Goal: Task Accomplishment & Management: Use online tool/utility

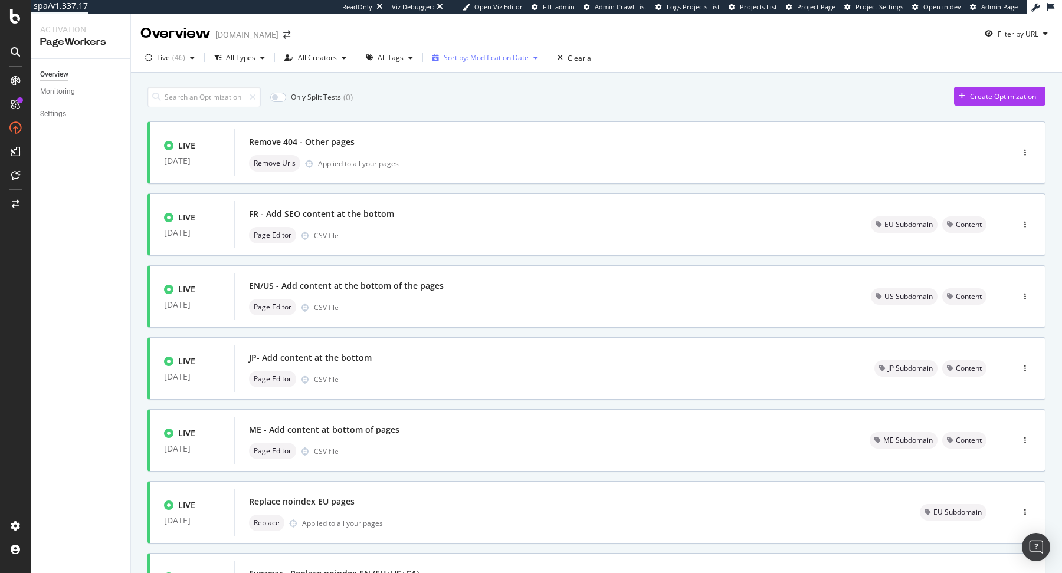
click at [459, 57] on div "Sort by: Modification Date" at bounding box center [486, 57] width 85 height 7
click at [410, 66] on div "All Tags" at bounding box center [389, 58] width 57 height 18
click at [407, 183] on div "Content" at bounding box center [395, 180] width 26 height 10
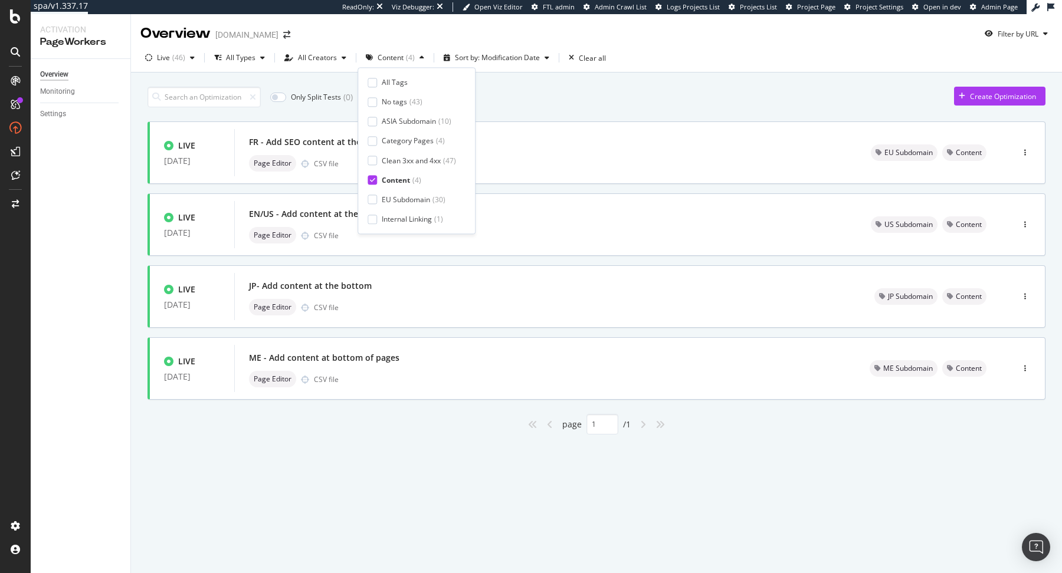
click at [596, 88] on div "Only Split Tests ( 0 ) Create Optimization" at bounding box center [596, 97] width 898 height 21
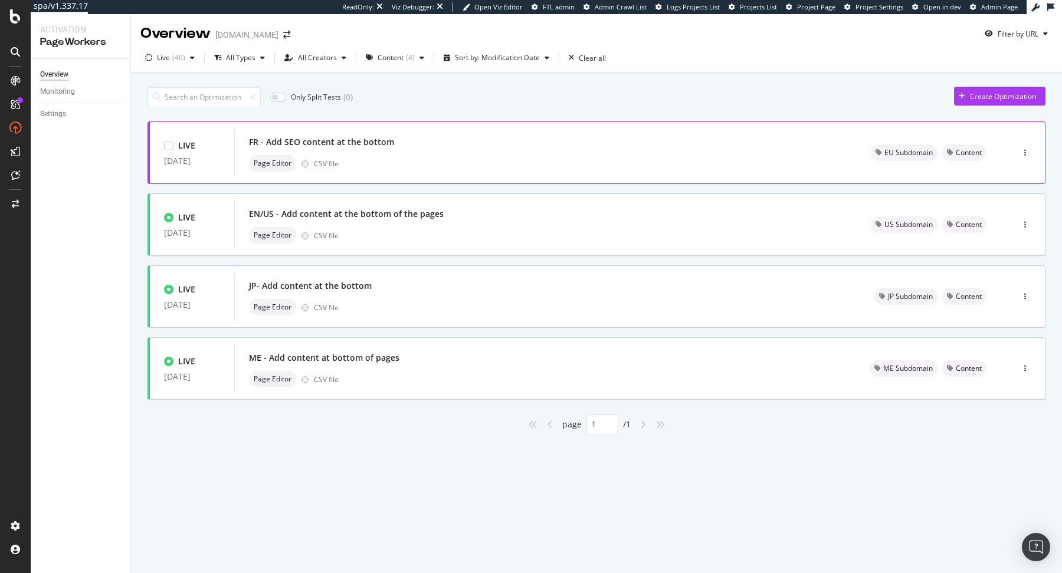
click at [421, 152] on div "FR - Add SEO content at the bottom Page Editor CSV file" at bounding box center [546, 153] width 594 height 38
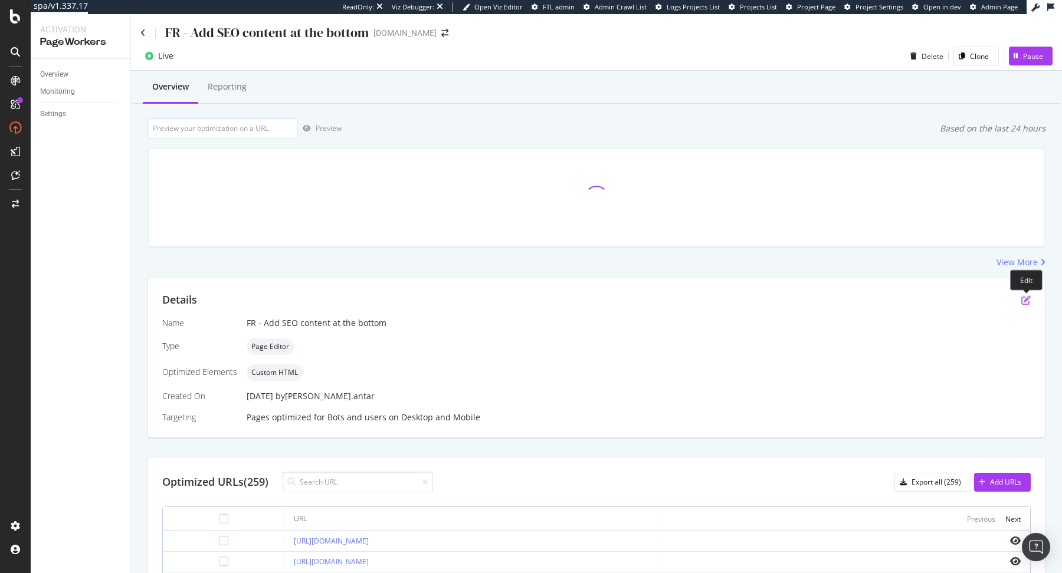
click at [1024, 300] on icon "pen-to-square" at bounding box center [1025, 300] width 9 height 9
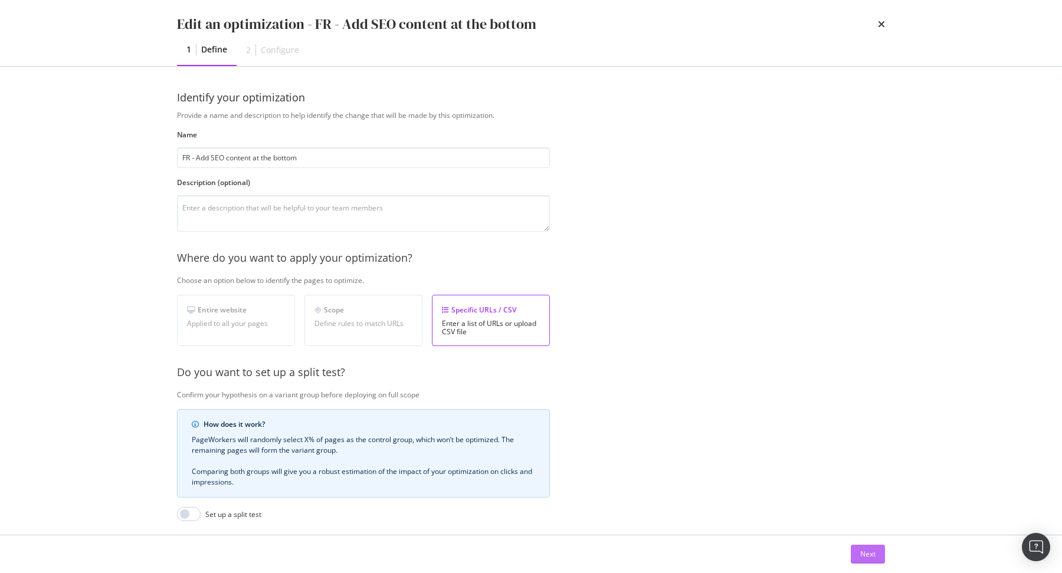
click at [867, 558] on div "Next" at bounding box center [867, 554] width 15 height 10
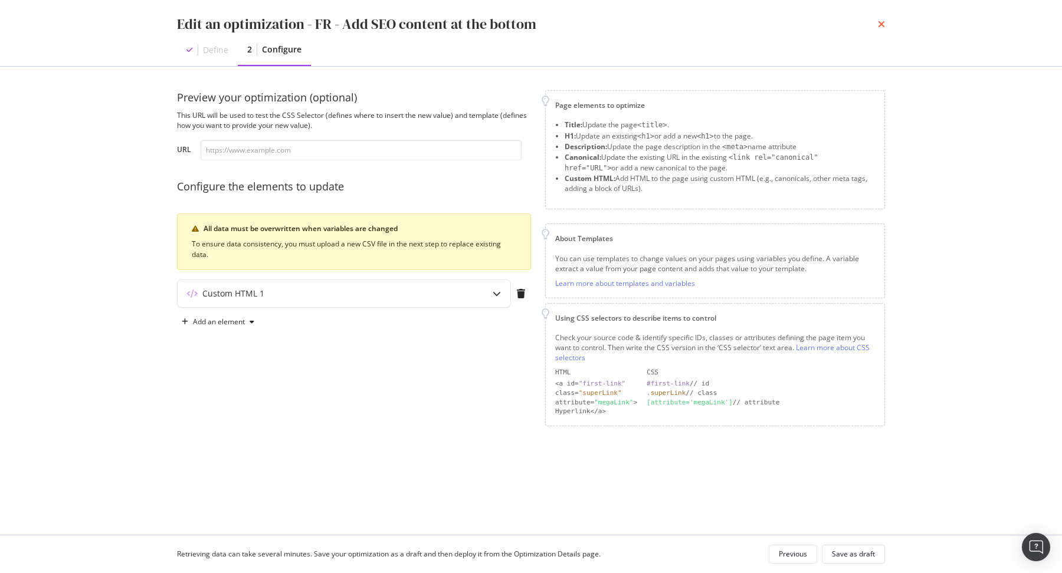
click at [881, 21] on icon "times" at bounding box center [881, 23] width 7 height 9
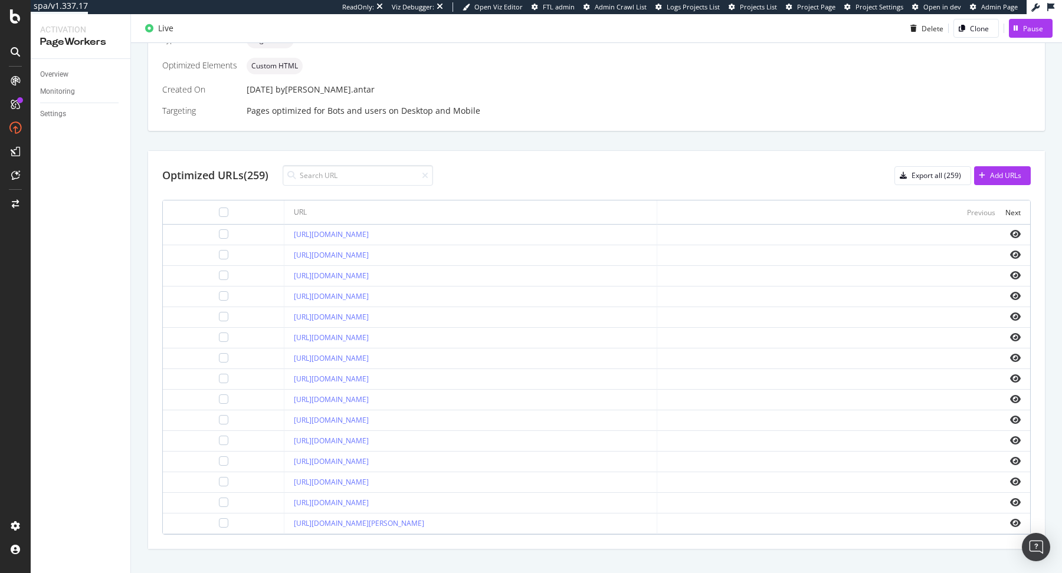
scroll to position [314, 0]
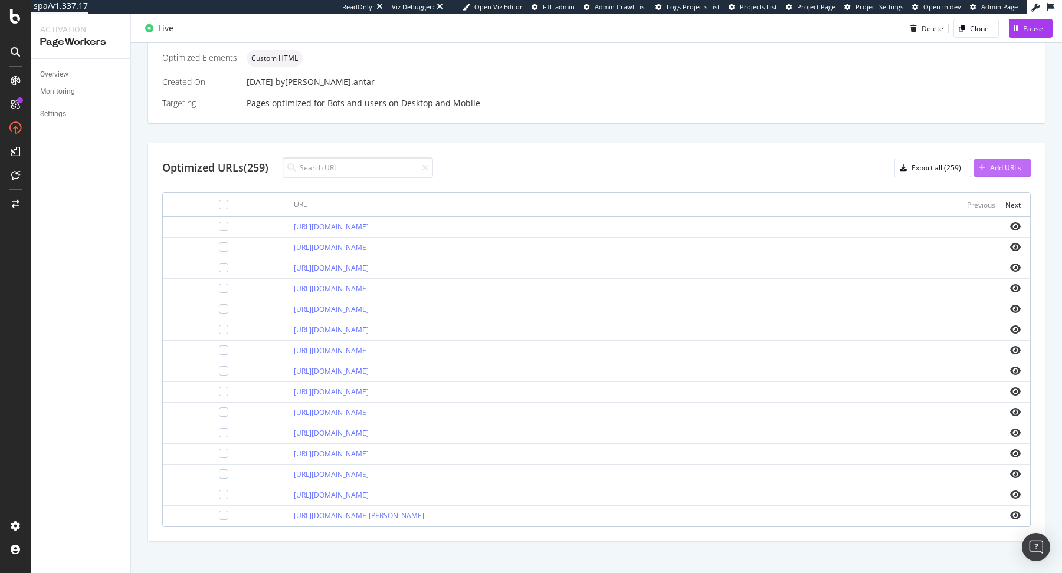
click at [998, 175] on div "Add URLs" at bounding box center [997, 168] width 47 height 18
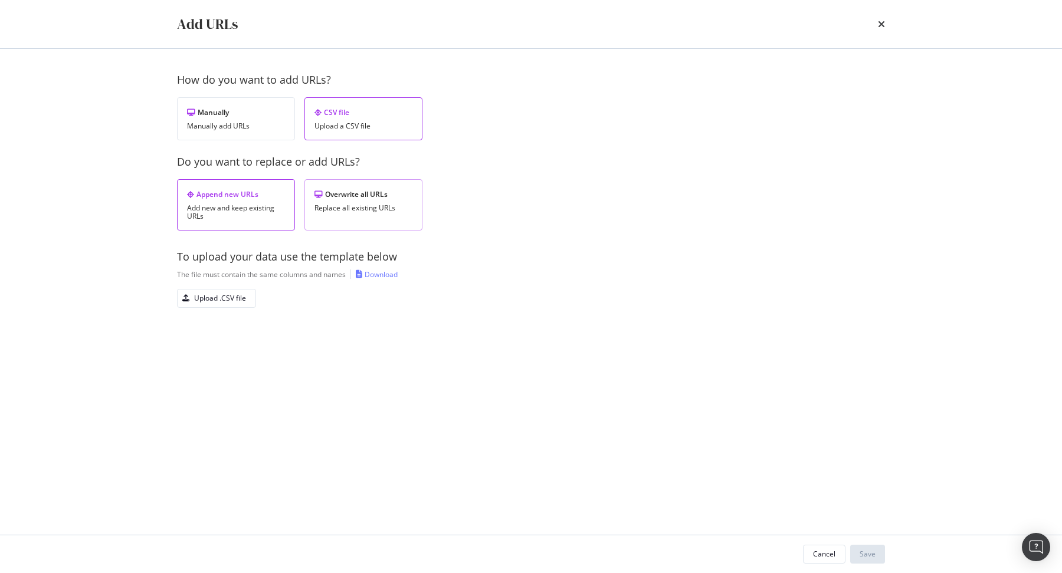
click at [350, 204] on div "Replace all existing URLs" at bounding box center [363, 208] width 98 height 8
click at [228, 296] on div "Upload .CSV file" at bounding box center [220, 298] width 52 height 10
click at [875, 552] on div "Save" at bounding box center [868, 554] width 16 height 10
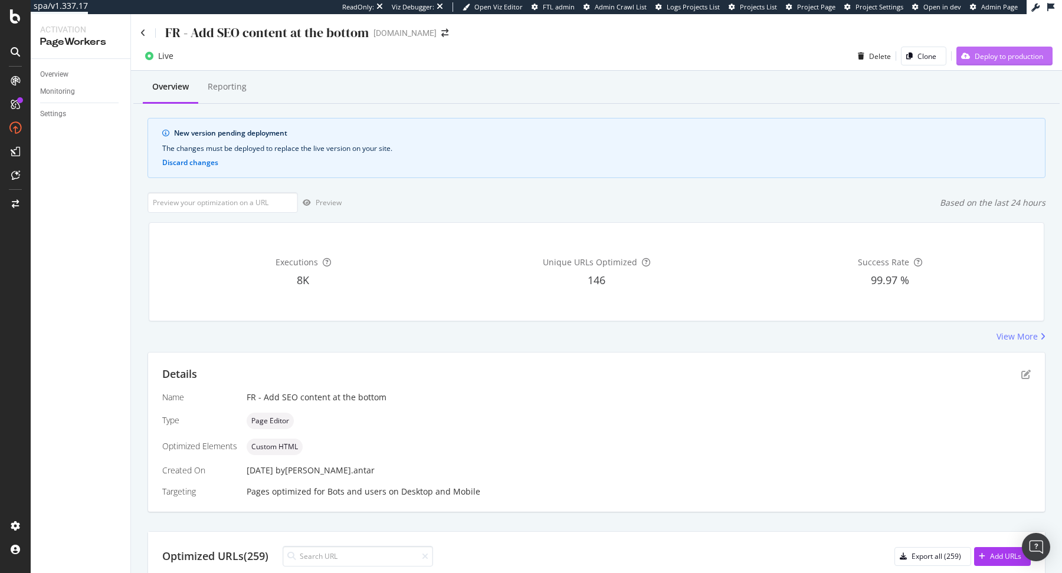
click at [980, 51] on div "Deploy to production" at bounding box center [1009, 56] width 68 height 10
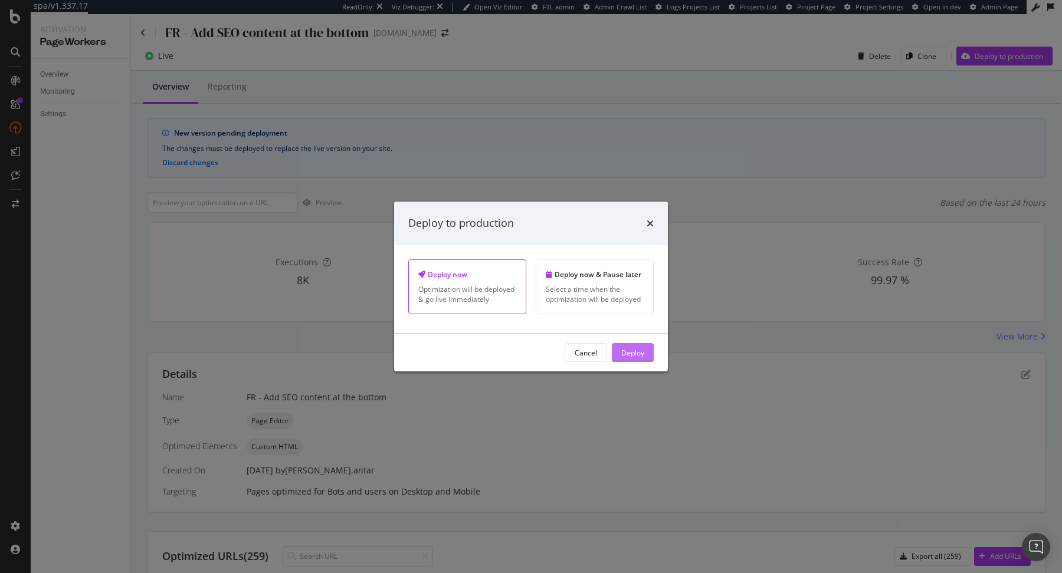
click at [630, 353] on div "Deploy" at bounding box center [632, 353] width 23 height 10
